Goal: Find specific page/section: Find specific page/section

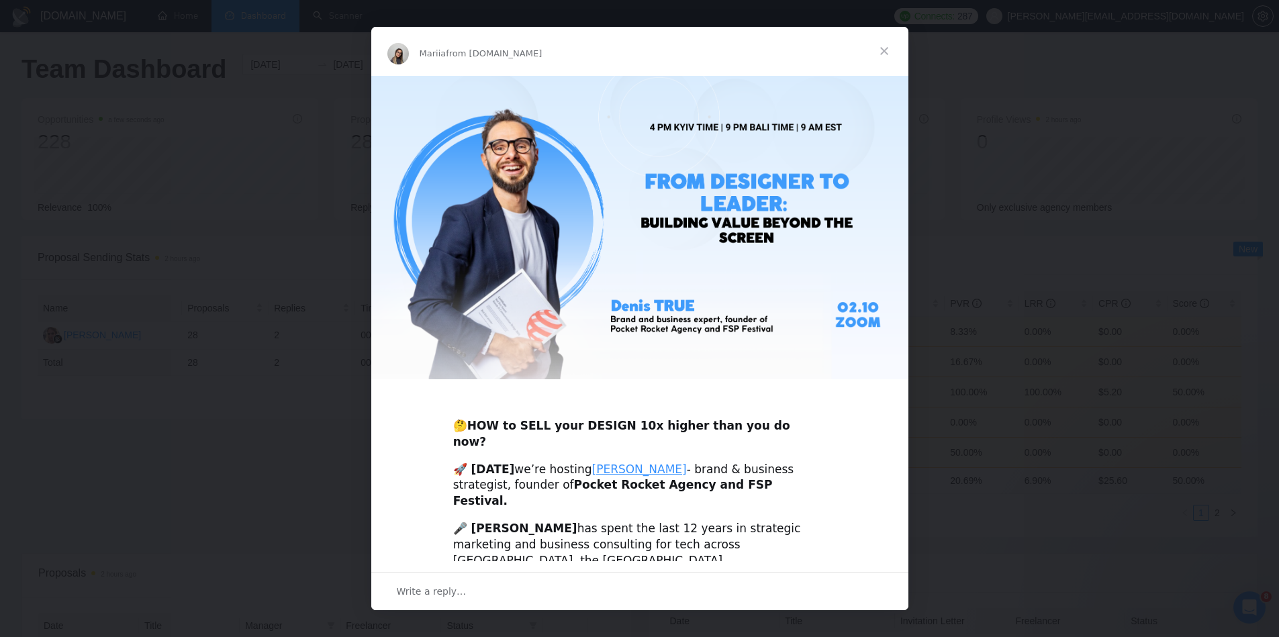
click at [885, 54] on span "Close" at bounding box center [884, 51] width 48 height 48
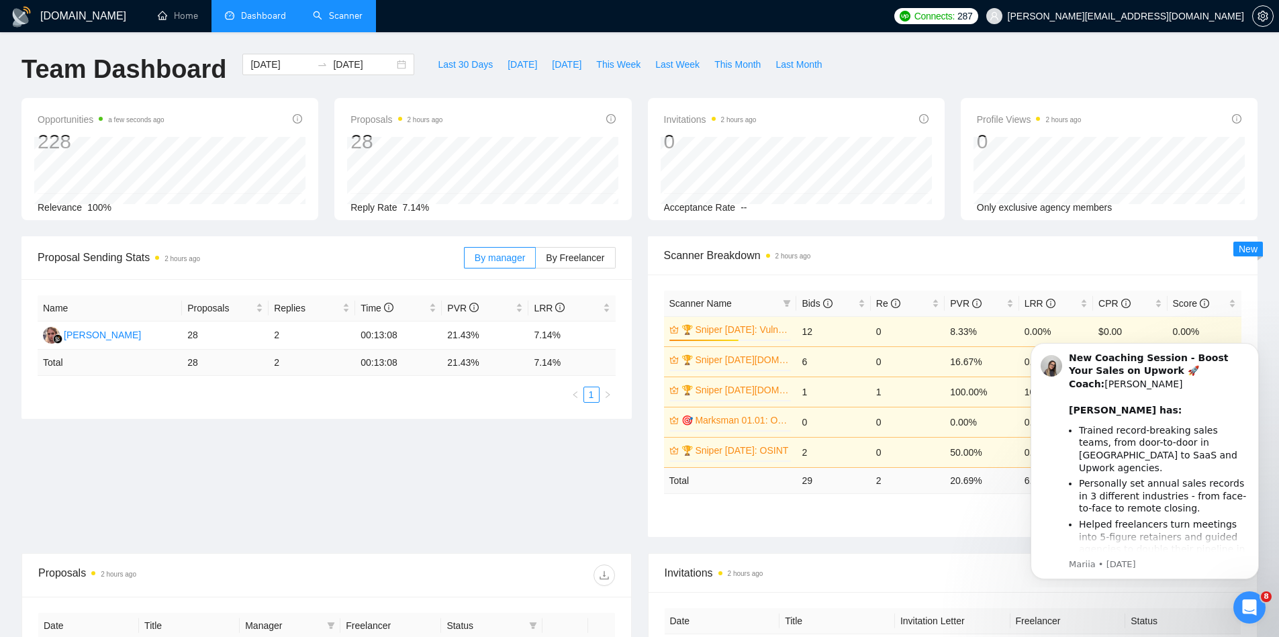
click at [342, 21] on link "Scanner" at bounding box center [338, 15] width 50 height 11
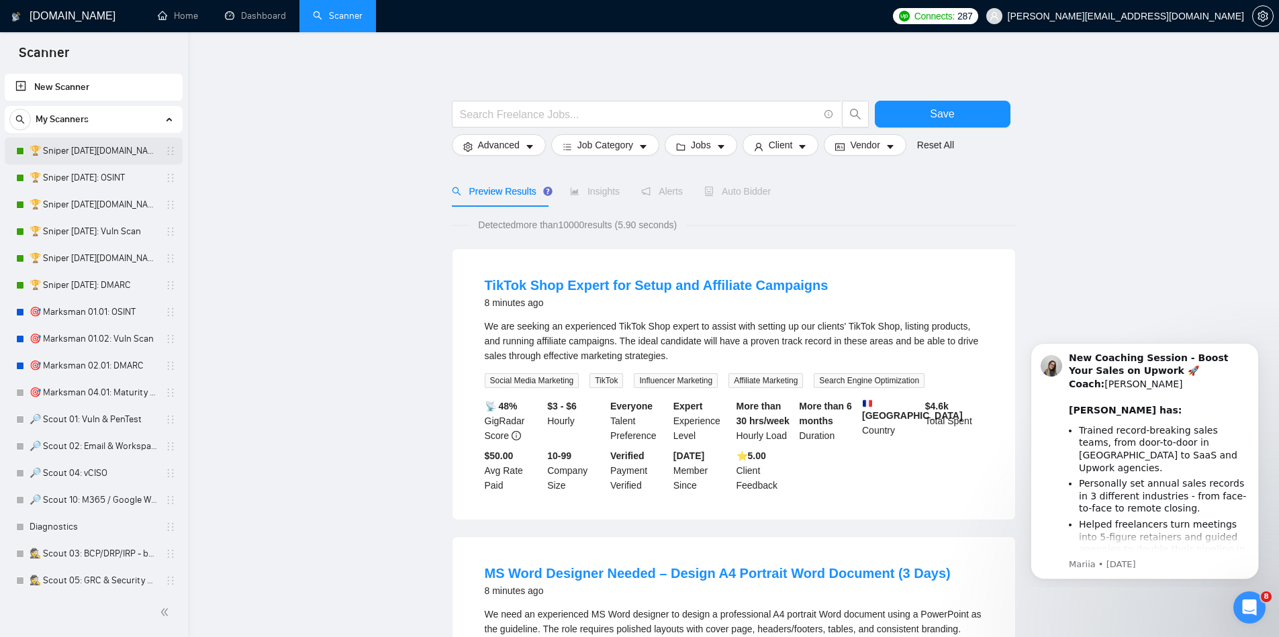
click at [118, 151] on link "🏆 Sniper [DATE][DOMAIN_NAME]: OSINT" at bounding box center [94, 151] width 128 height 27
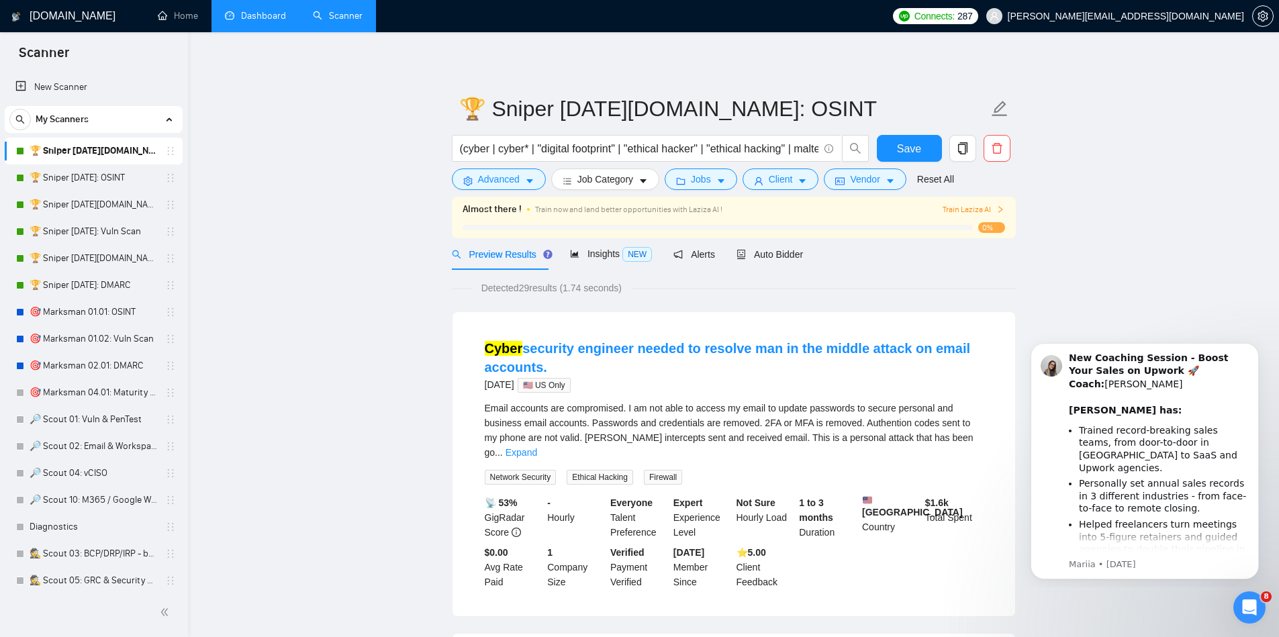
click at [252, 21] on link "Dashboard" at bounding box center [255, 15] width 61 height 11
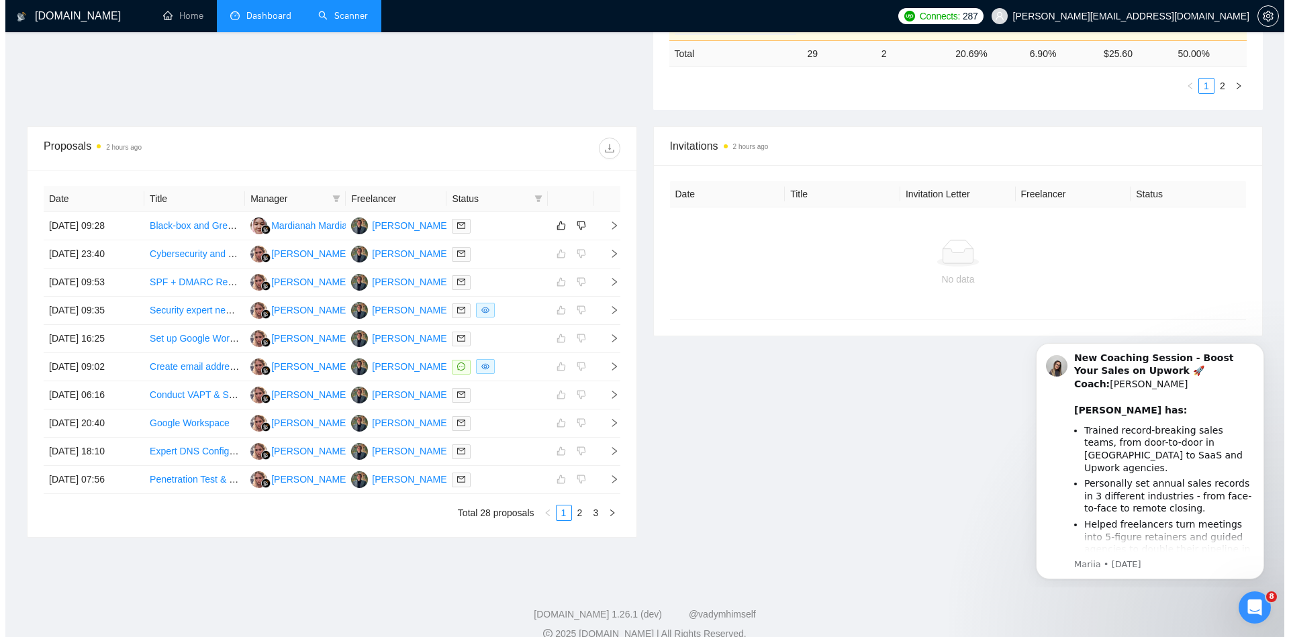
scroll to position [444, 0]
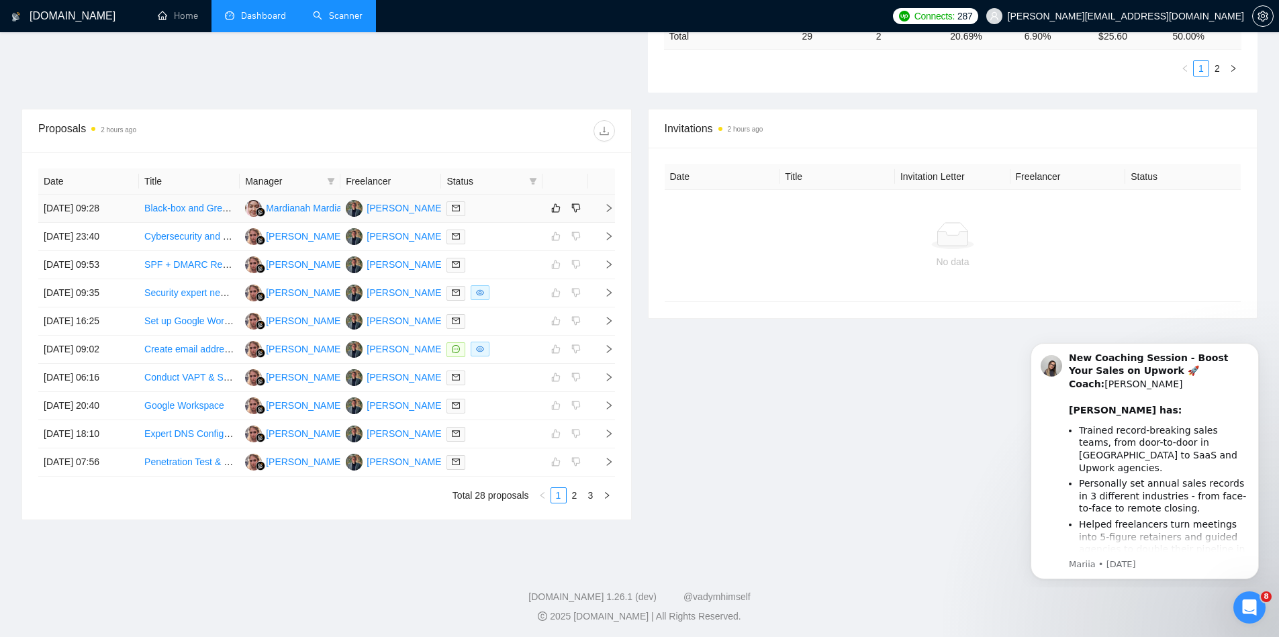
click at [610, 203] on icon "right" at bounding box center [608, 207] width 9 height 9
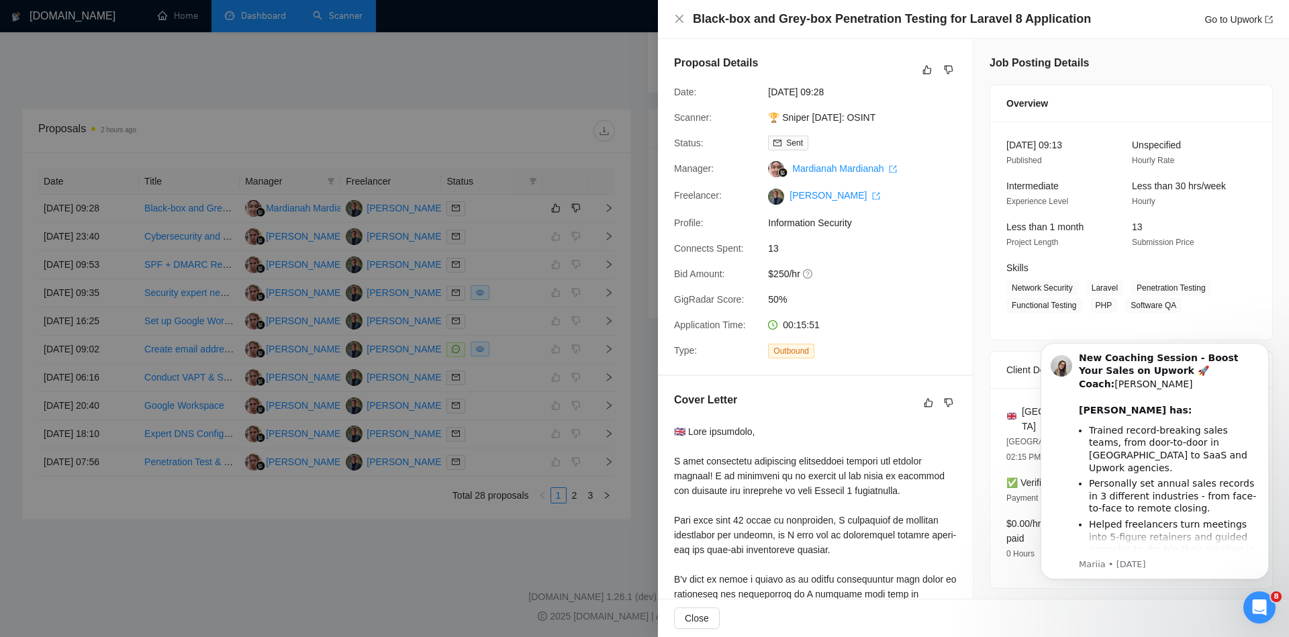
scroll to position [334, 0]
